Goal: Task Accomplishment & Management: Manage account settings

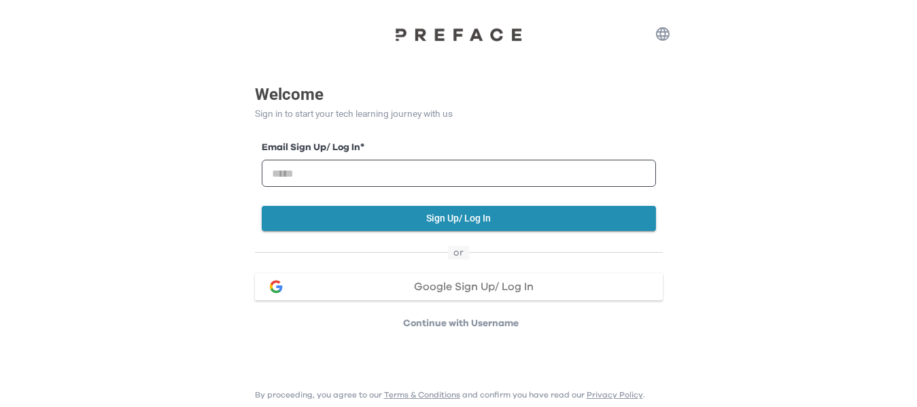
click at [507, 285] on span "Google Sign Up/ Log In" at bounding box center [474, 286] width 120 height 11
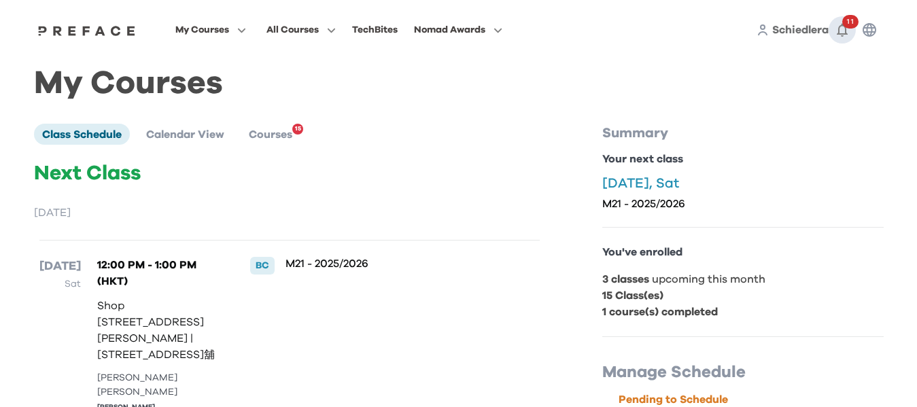
click at [839, 37] on icon "button" at bounding box center [842, 30] width 16 height 16
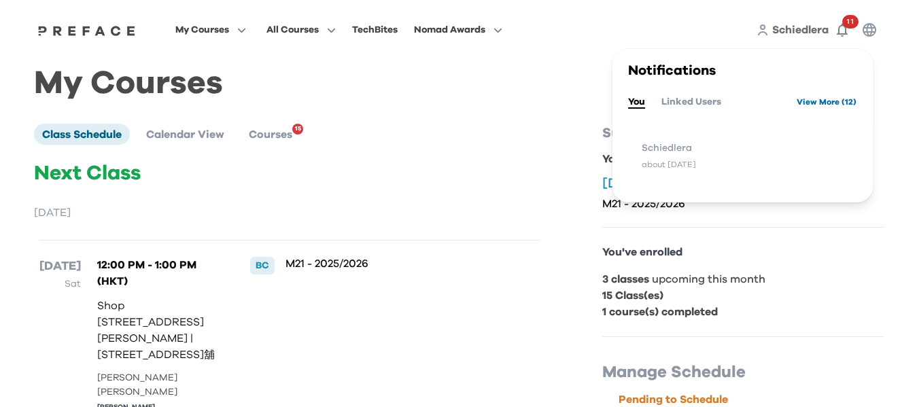
click at [822, 102] on link "View More ( 12 )" at bounding box center [826, 102] width 60 height 22
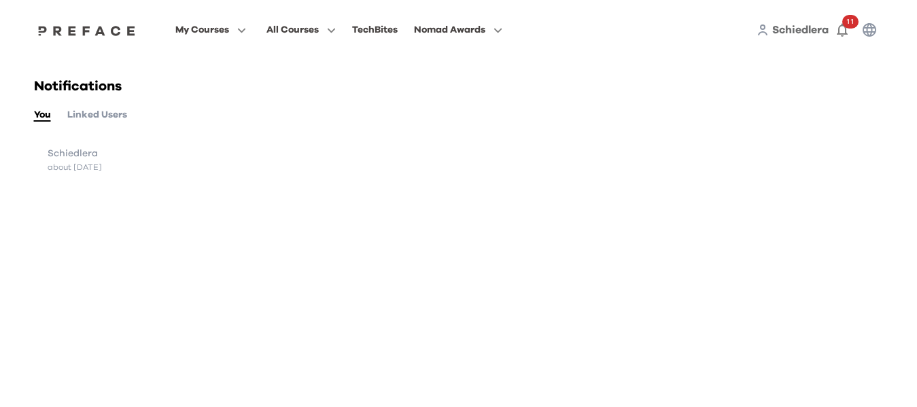
click at [88, 113] on button "Linked Users" at bounding box center [97, 114] width 60 height 15
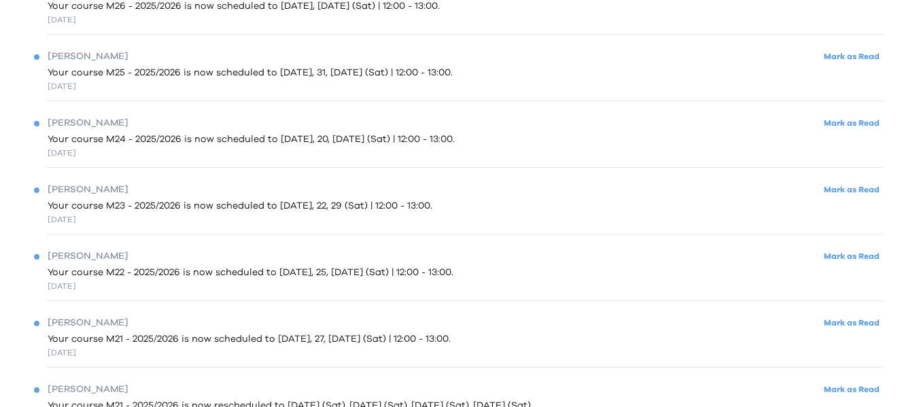
scroll to position [497, 0]
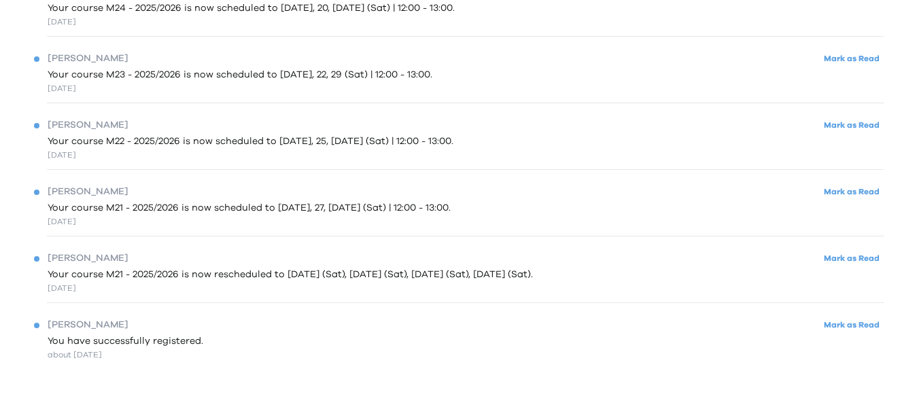
click at [168, 334] on span "You have successfully registered." at bounding box center [126, 341] width 156 height 14
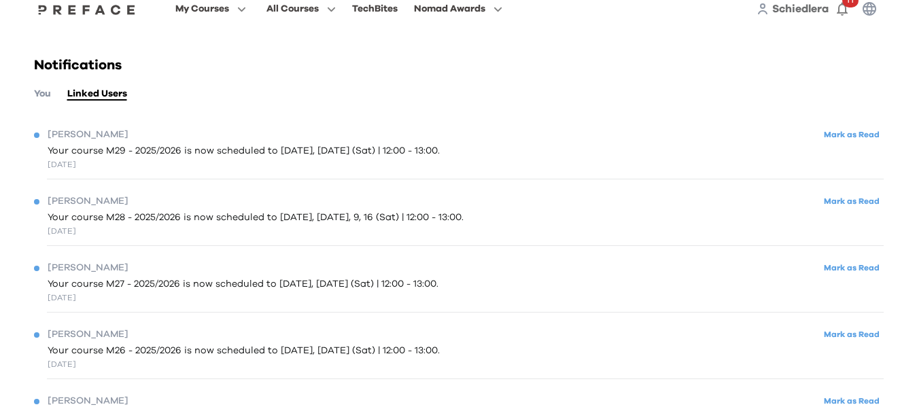
scroll to position [0, 0]
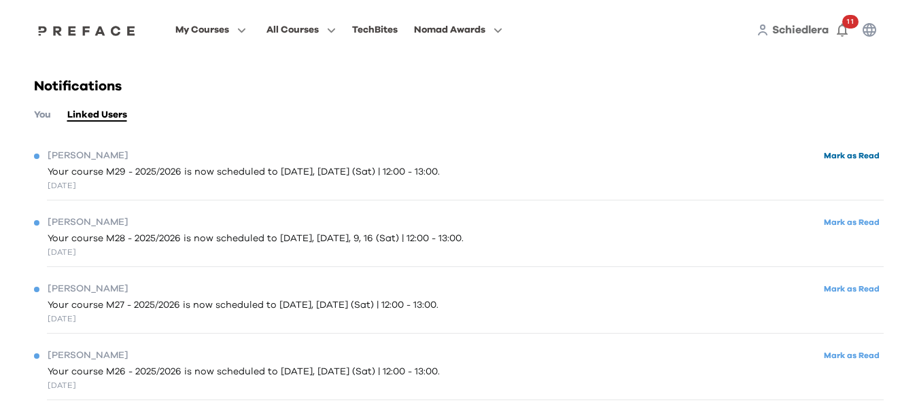
click at [877, 163] on button "Mark as Read" at bounding box center [852, 156] width 64 height 18
click at [856, 219] on button "Mark as Read" at bounding box center [852, 222] width 64 height 18
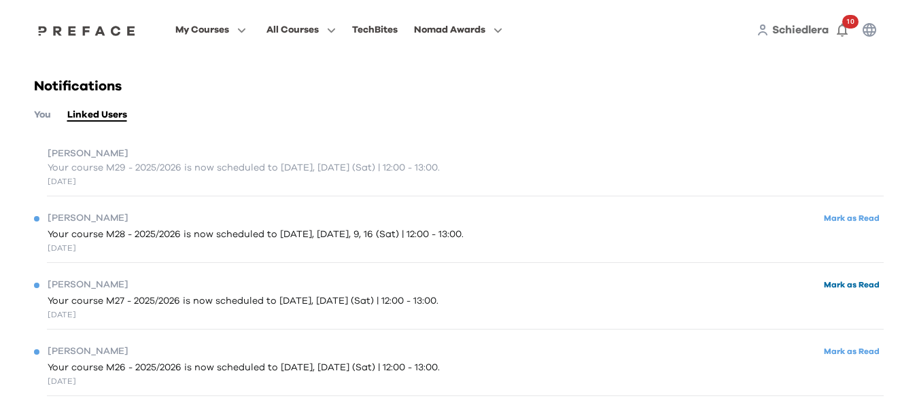
click at [843, 287] on button "Mark as Read" at bounding box center [852, 285] width 64 height 18
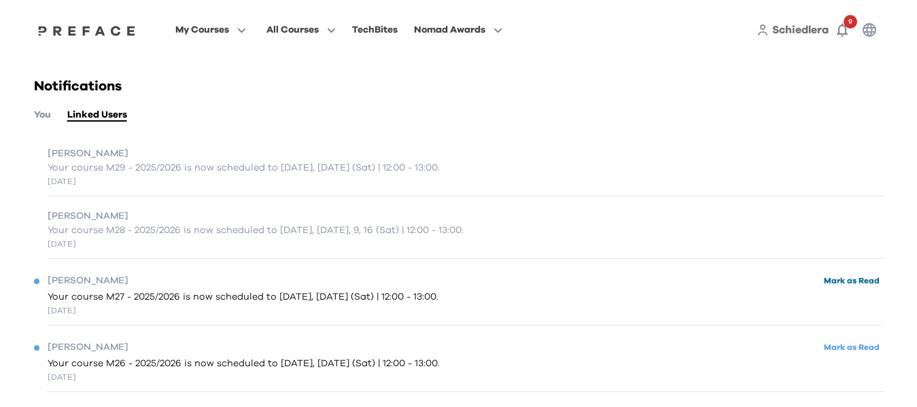
click at [841, 277] on button "Mark as Read" at bounding box center [852, 281] width 64 height 18
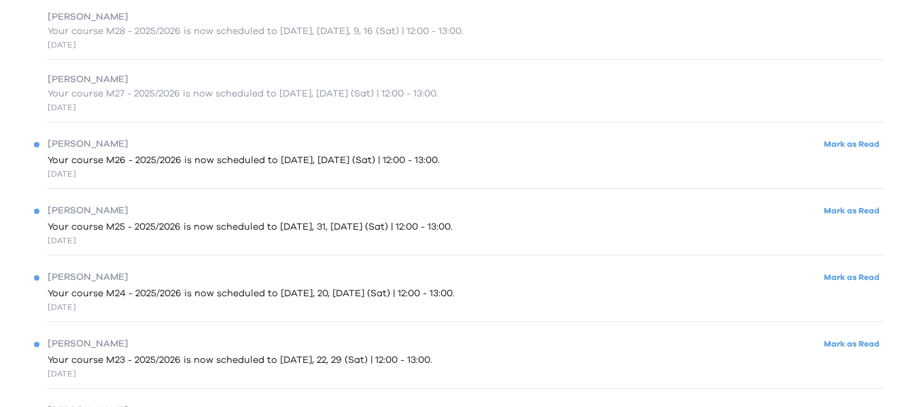
scroll to position [204, 0]
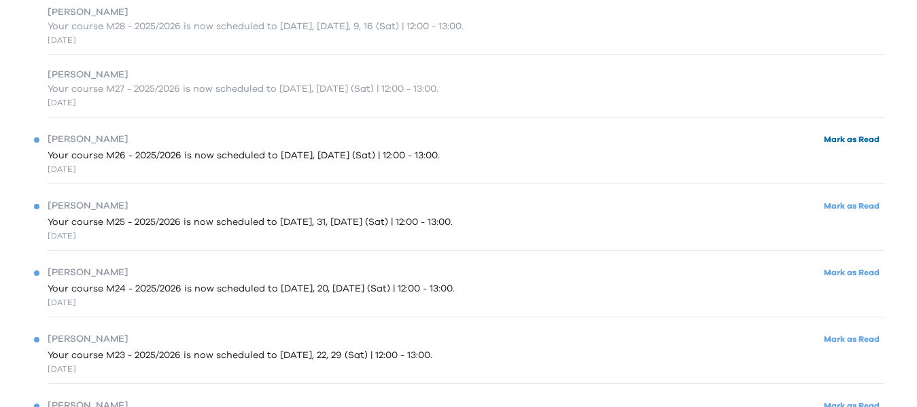
click at [852, 135] on button "Mark as Read" at bounding box center [852, 139] width 64 height 18
click at [850, 204] on button "Mark as Read" at bounding box center [852, 206] width 64 height 18
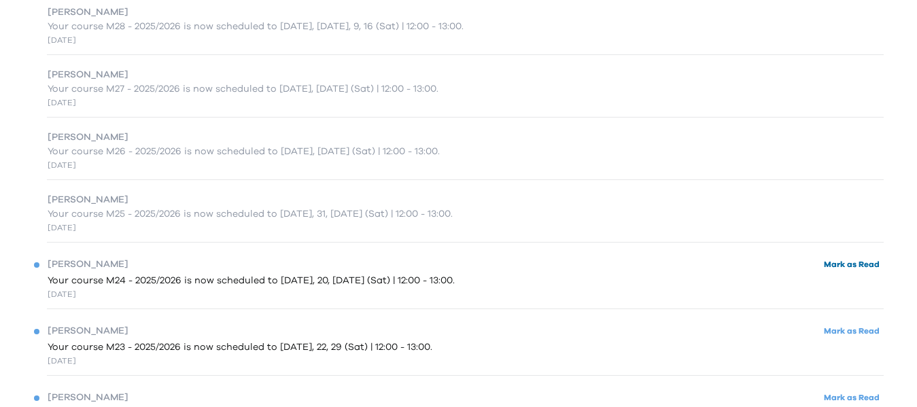
click at [842, 264] on button "Mark as Read" at bounding box center [852, 265] width 64 height 18
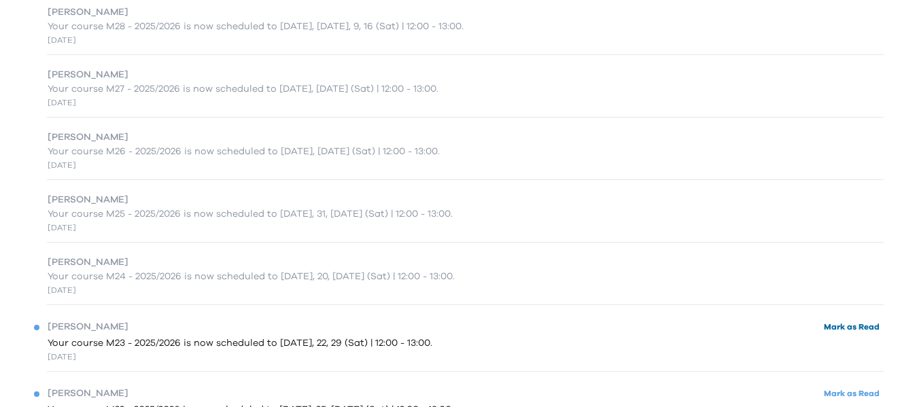
click at [850, 329] on button "Mark as Read" at bounding box center [852, 327] width 64 height 18
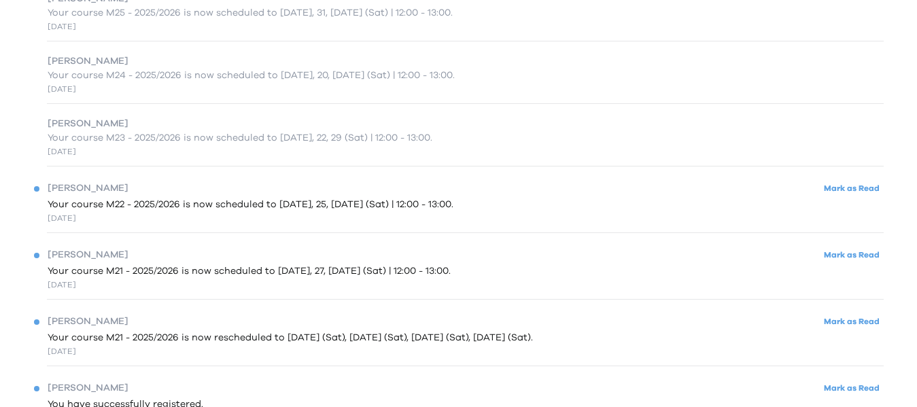
scroll to position [408, 0]
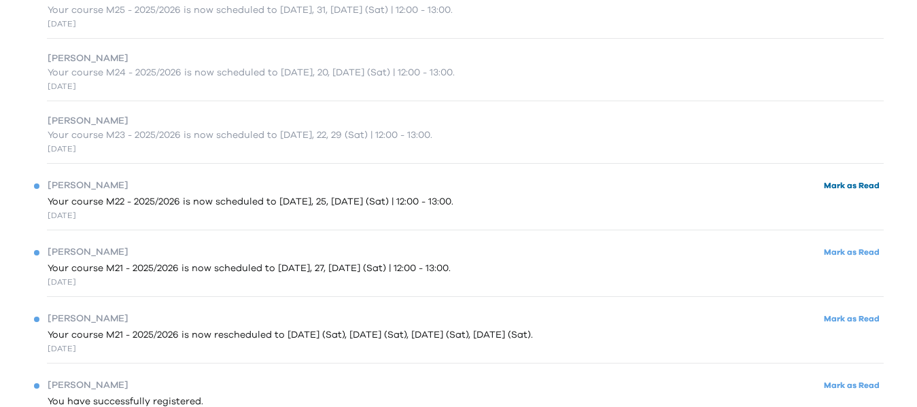
click at [837, 185] on button "Mark as Read" at bounding box center [852, 186] width 64 height 18
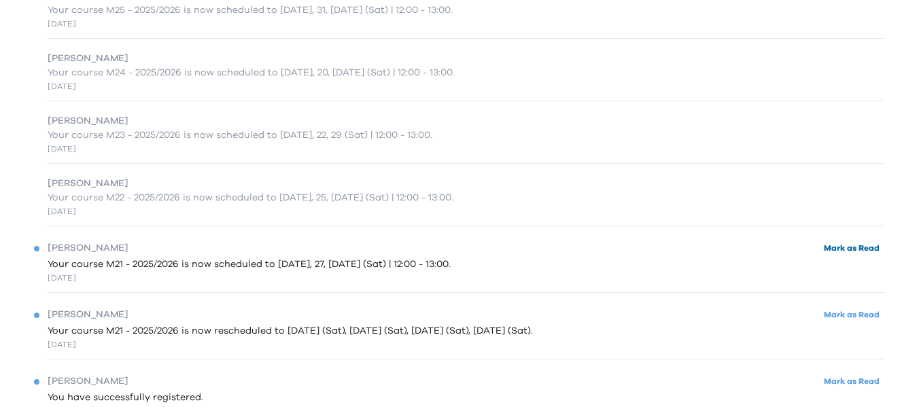
click at [839, 243] on button "Mark as Read" at bounding box center [852, 248] width 64 height 18
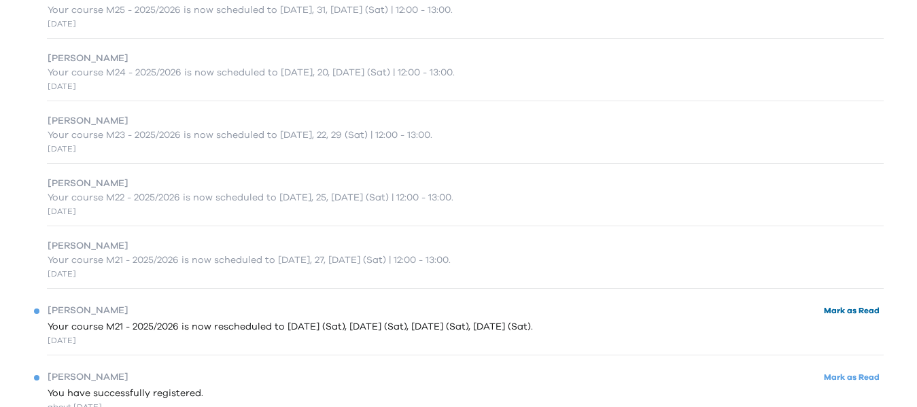
click at [852, 306] on button "Mark as Read" at bounding box center [852, 311] width 64 height 18
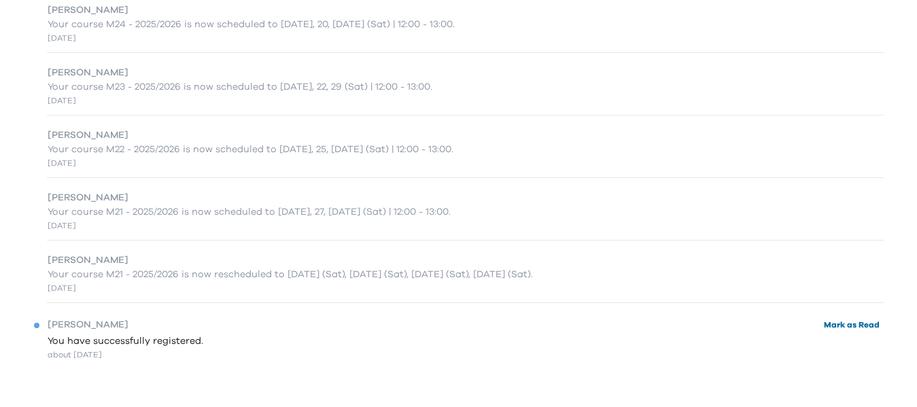
scroll to position [456, 0]
click at [830, 326] on button "Mark as Read" at bounding box center [852, 325] width 64 height 18
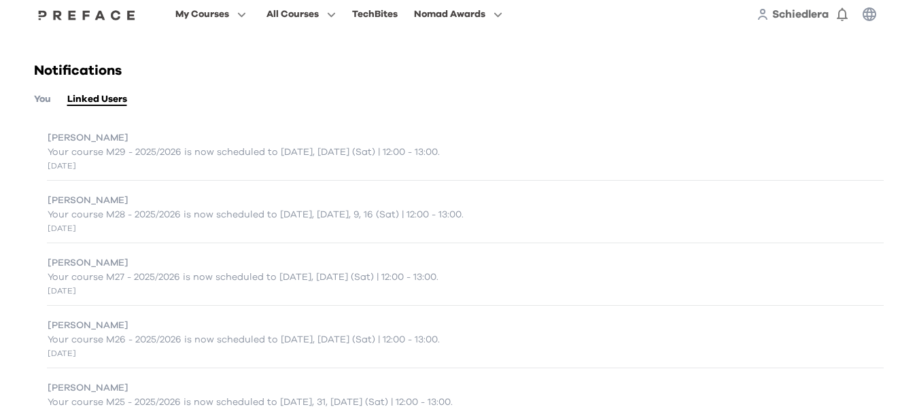
scroll to position [0, 0]
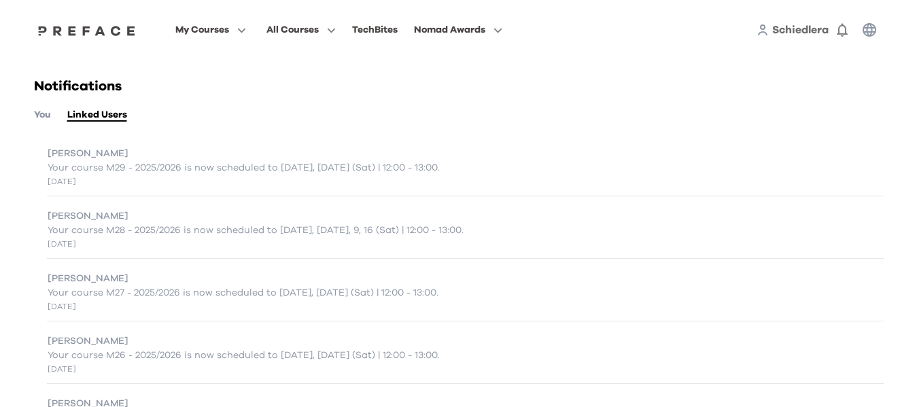
click at [788, 32] on span "Schiedlera" at bounding box center [800, 29] width 56 height 11
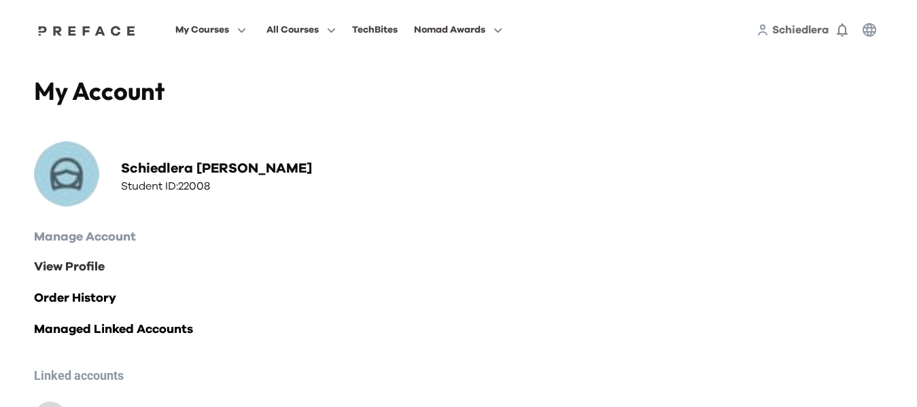
click at [58, 272] on link "View Profile" at bounding box center [458, 267] width 849 height 19
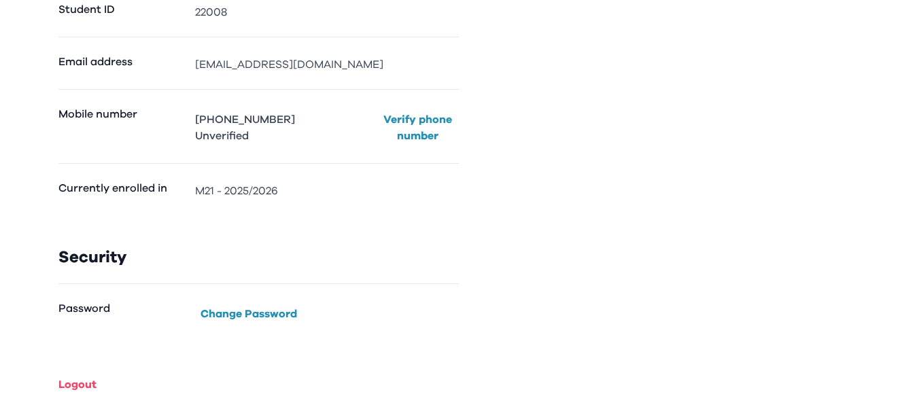
scroll to position [241, 0]
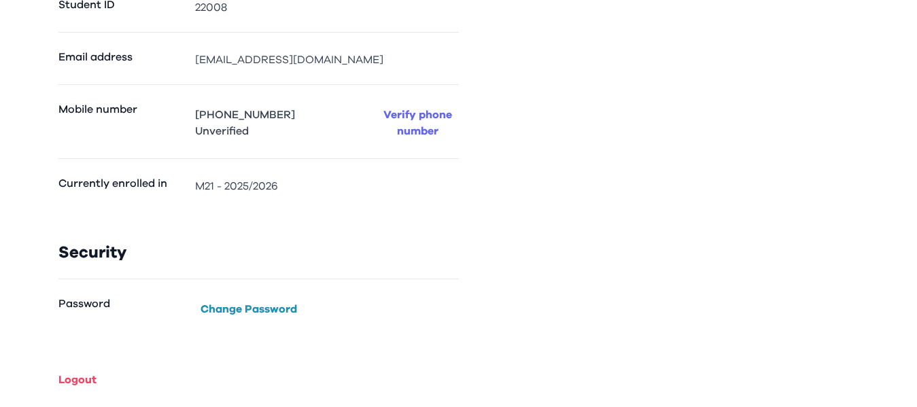
click at [419, 130] on button "Verify phone number" at bounding box center [418, 123] width 82 height 38
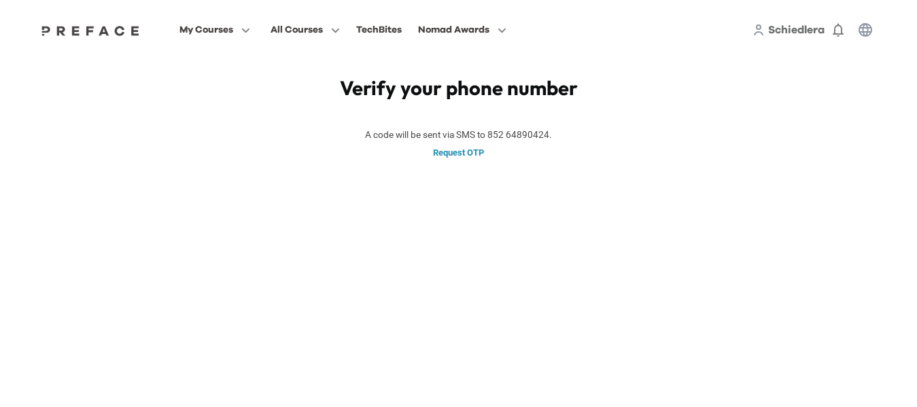
click at [480, 150] on p "Request OTP" at bounding box center [458, 153] width 769 height 14
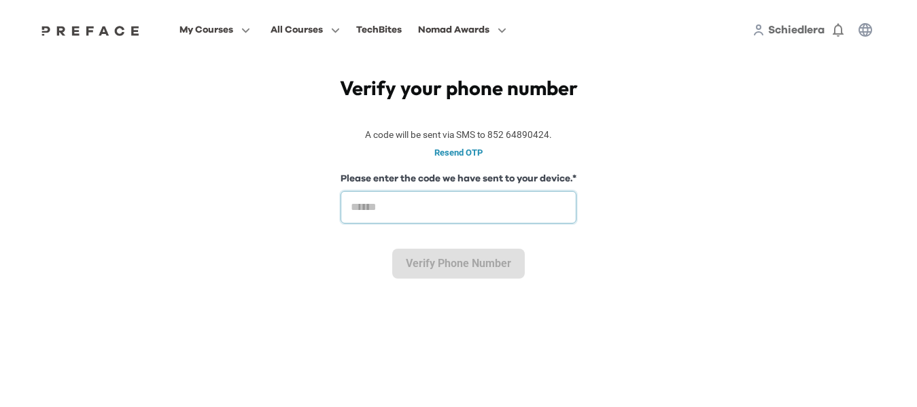
click at [531, 197] on input "text" at bounding box center [458, 207] width 236 height 33
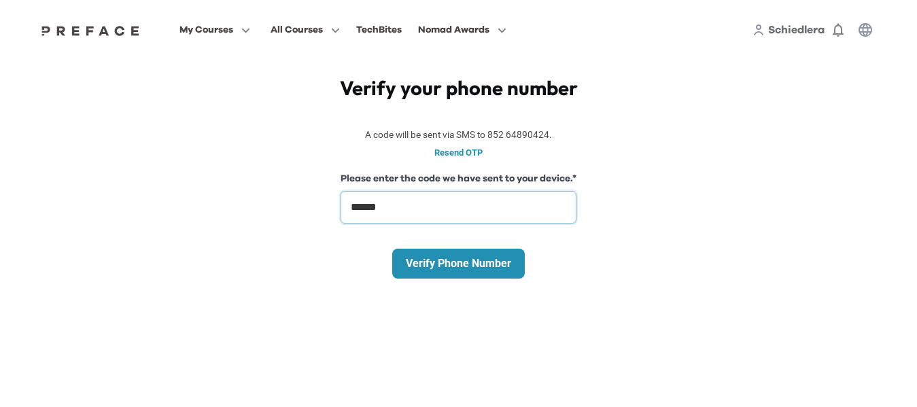
type input "******"
click at [497, 268] on p "Verify Phone Number" at bounding box center [458, 264] width 105 height 16
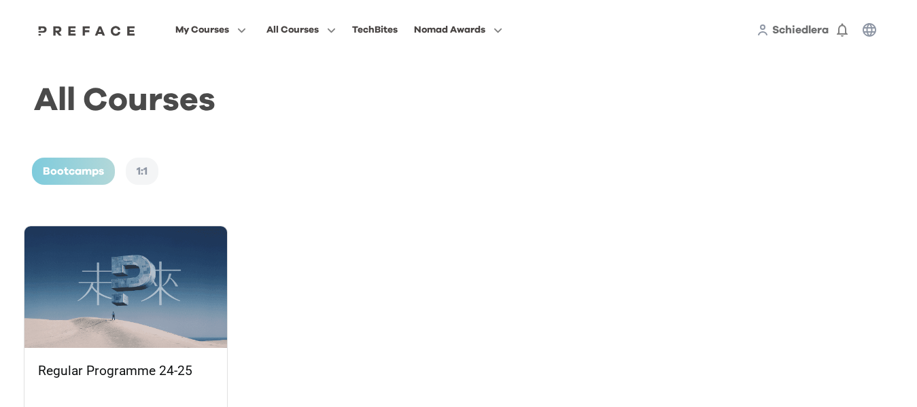
click at [147, 275] on img at bounding box center [125, 287] width 203 height 122
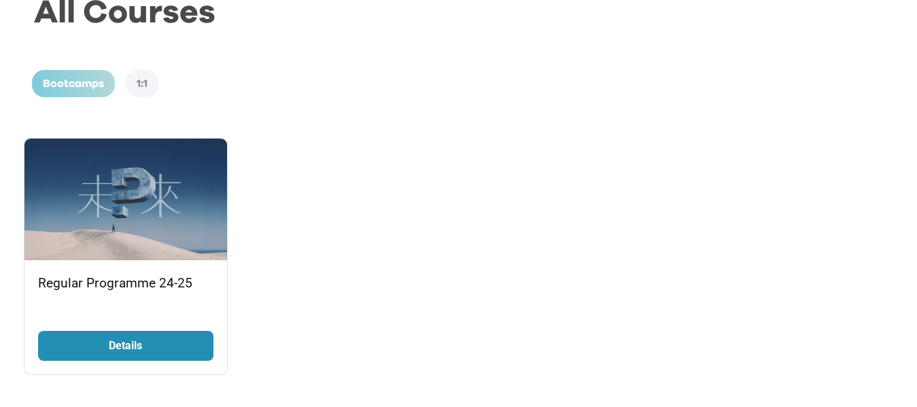
scroll to position [88, 0]
click at [153, 340] on p "Details" at bounding box center [126, 345] width 102 height 16
click at [96, 78] on div "Bootcamps" at bounding box center [73, 82] width 83 height 27
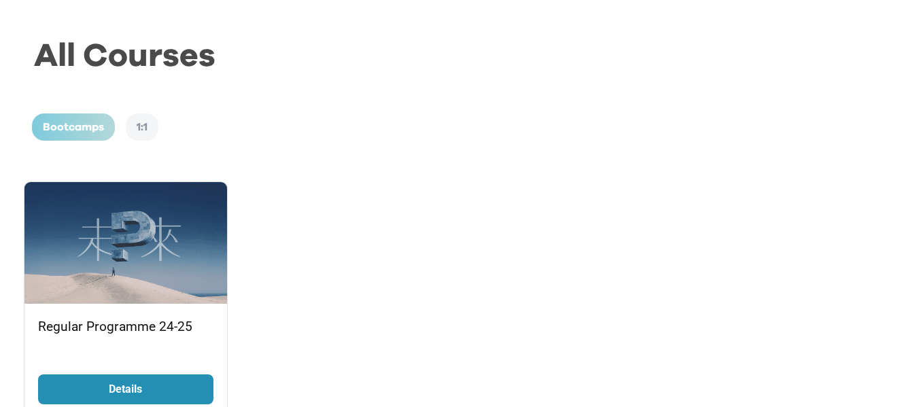
scroll to position [0, 0]
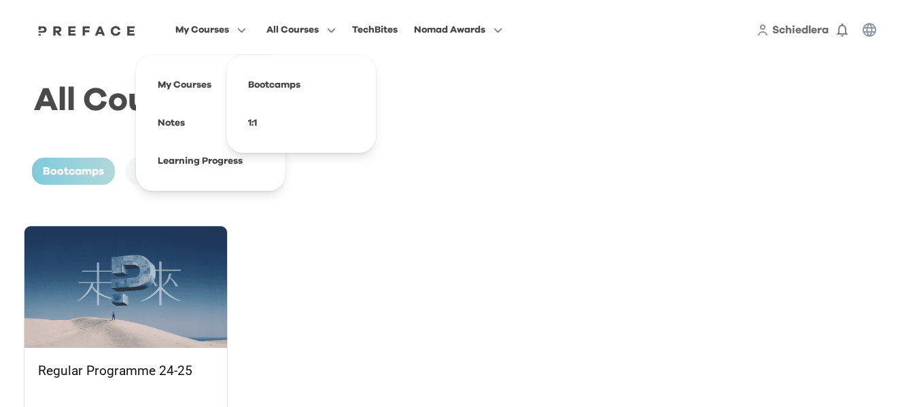
click at [207, 27] on span "My Courses" at bounding box center [202, 30] width 54 height 16
click at [189, 88] on span at bounding box center [211, 85] width 128 height 38
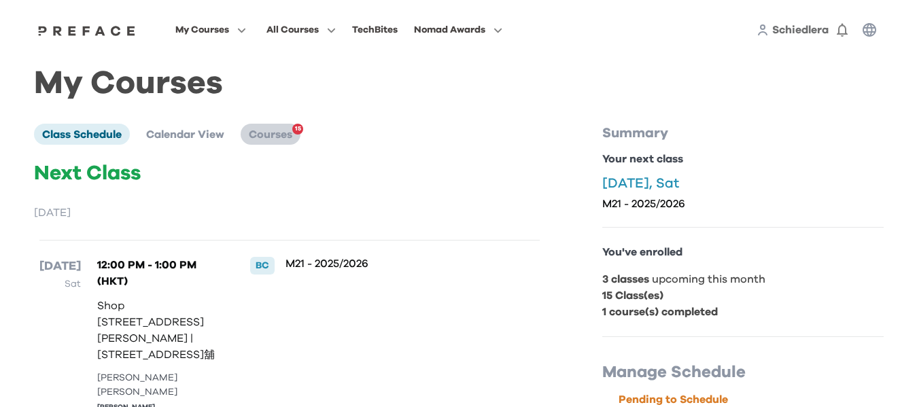
click at [292, 137] on span "Courses" at bounding box center [270, 134] width 43 height 11
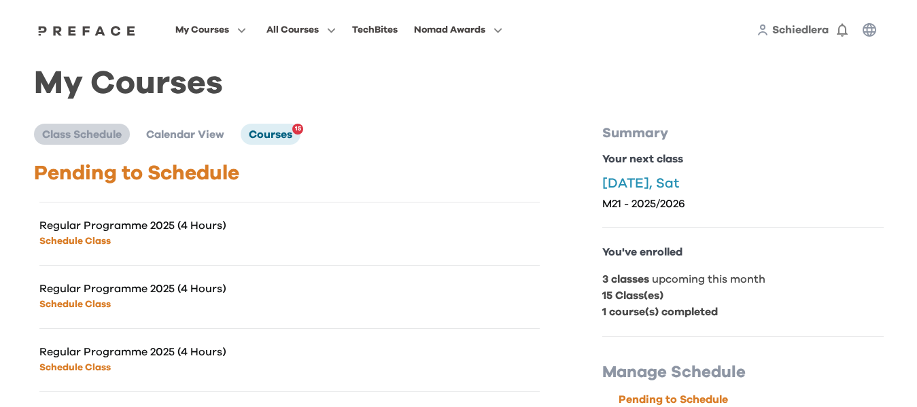
click at [106, 140] on span "Class Schedule" at bounding box center [82, 134] width 80 height 11
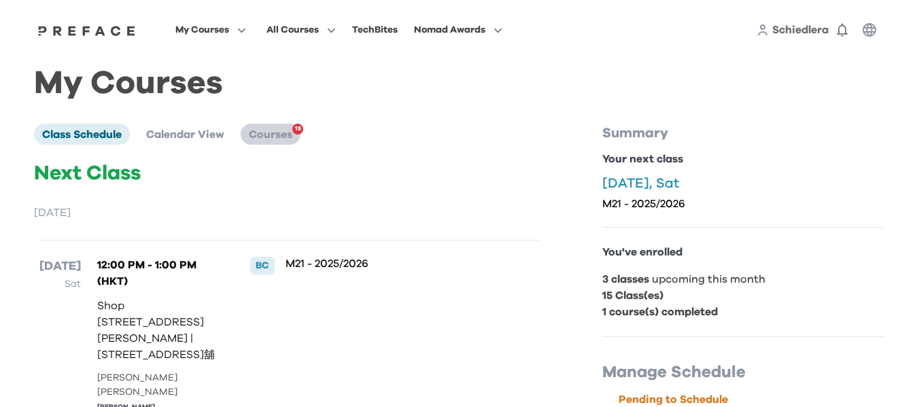
click at [264, 140] on span "Courses" at bounding box center [270, 134] width 43 height 11
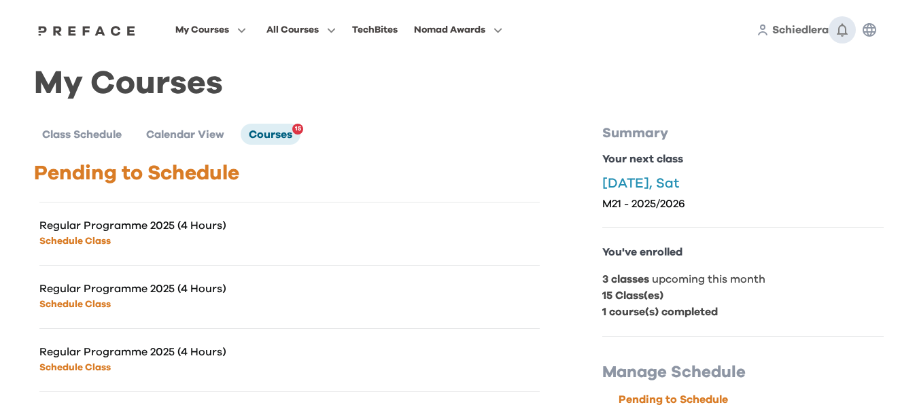
click at [848, 27] on icon "button" at bounding box center [842, 30] width 16 height 16
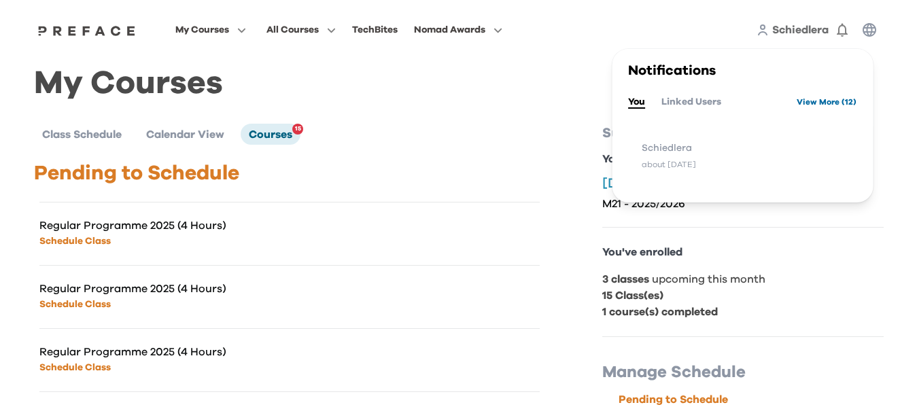
click at [827, 104] on link "View More ( 12 )" at bounding box center [826, 102] width 60 height 22
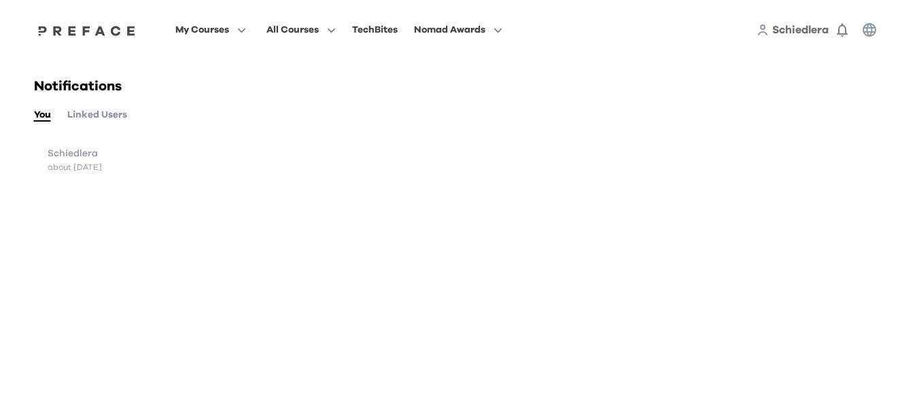
click at [97, 116] on button "Linked Users" at bounding box center [97, 114] width 60 height 15
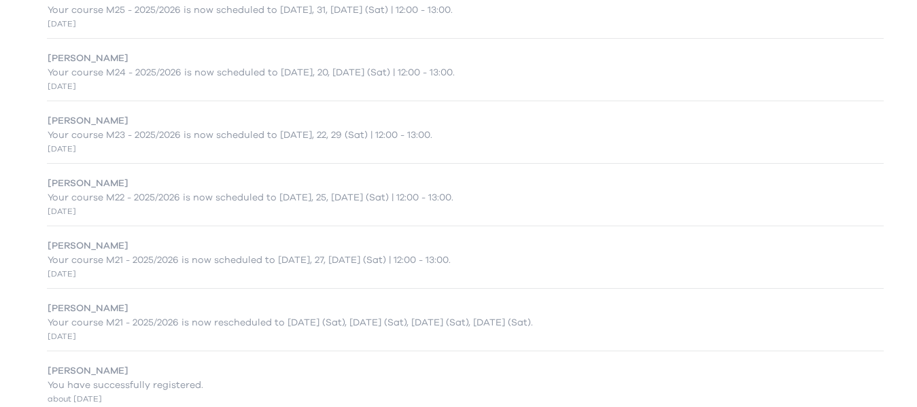
scroll to position [384, 0]
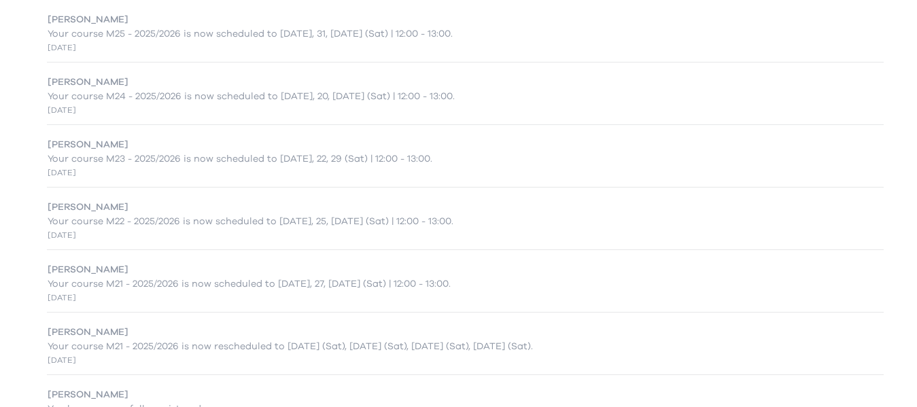
type button "Linked Users"
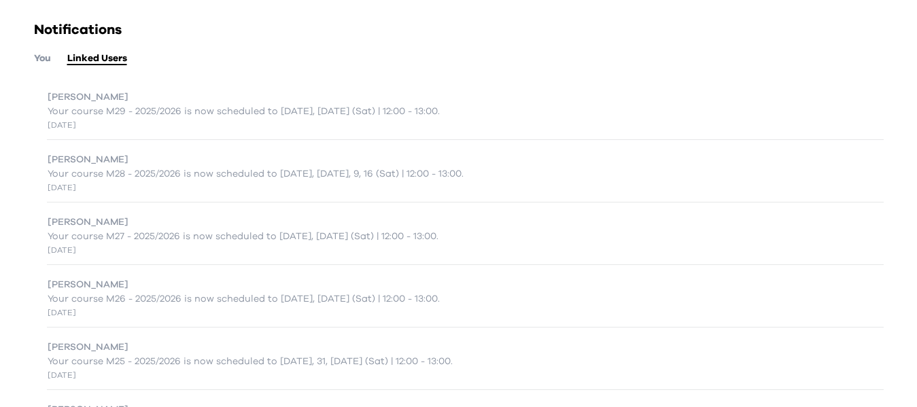
scroll to position [0, 0]
